Goal: Task Accomplishment & Management: Manage account settings

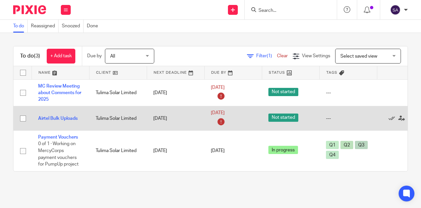
click at [221, 121] on icon at bounding box center [221, 121] width 11 height 11
click at [218, 123] on icon at bounding box center [221, 121] width 11 height 11
click at [222, 121] on icon at bounding box center [221, 121] width 11 height 11
click at [241, 112] on link "20 Aug 2025" at bounding box center [226, 113] width 30 height 7
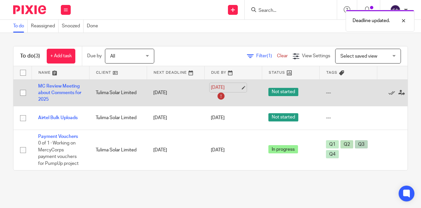
drag, startPoint x: 277, startPoint y: 167, endPoint x: 244, endPoint y: 89, distance: 85.0
click at [241, 89] on link "20 Aug 2025" at bounding box center [226, 87] width 30 height 7
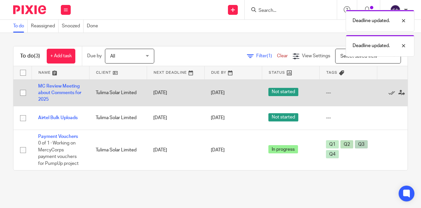
click at [68, 89] on td "MC Review Meeting about Comments for 2025" at bounding box center [61, 92] width 58 height 27
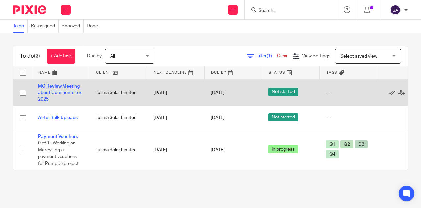
click at [80, 89] on td "MC Review Meeting about Comments for 2025" at bounding box center [61, 92] width 58 height 27
click at [67, 89] on td "MC Review Meeting about Comments for 2025" at bounding box center [61, 92] width 58 height 27
click at [59, 93] on link "MC Review Meeting about Comments for 2025" at bounding box center [59, 93] width 43 height 18
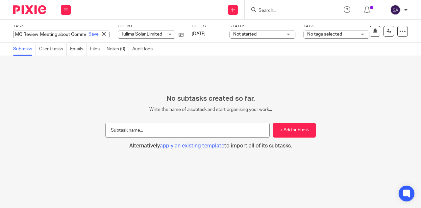
click at [38, 34] on div "MC Review Meeting about Comments for 2025 Save MC Review Meeting about Comments…" at bounding box center [61, 35] width 96 height 8
click at [38, 34] on input "MC Review Meeting about Comments for 2025" at bounding box center [61, 35] width 96 height 8
type input "MC Comments for 2025 Q2 report"
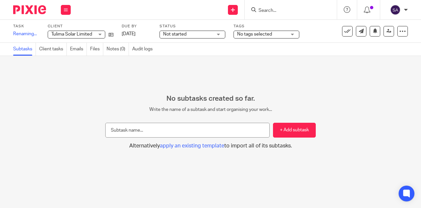
click at [240, 34] on div "Task MC Comments for 2025 Q2 report Save Renaming... 0 /0 Client Tulima Solar L…" at bounding box center [161, 31] width 296 height 15
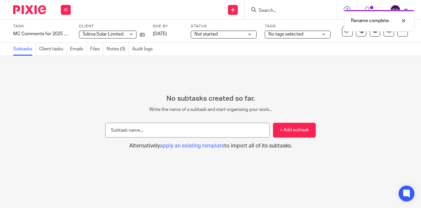
click at [243, 35] on span "Not started" at bounding box center [218, 34] width 49 height 7
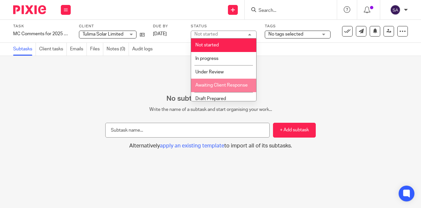
scroll to position [24, 0]
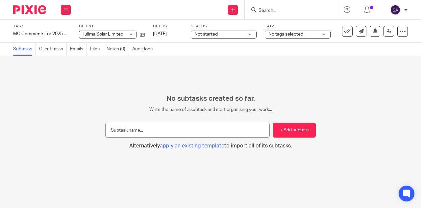
click at [288, 33] on span "No tags selected" at bounding box center [286, 34] width 35 height 5
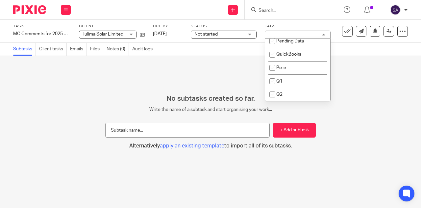
scroll to position [58, 0]
click at [273, 94] on input "checkbox" at bounding box center [272, 94] width 13 height 13
checkbox input "true"
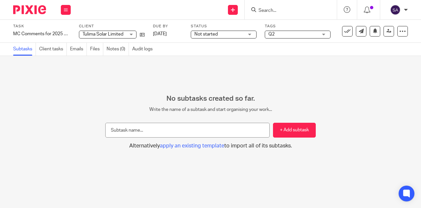
click at [215, 69] on div "No subtasks created so far. Write the name of a subtask and start organising yo…" at bounding box center [210, 132] width 421 height 152
click at [32, 10] on img at bounding box center [29, 9] width 33 height 9
